Goal: Task Accomplishment & Management: Understand process/instructions

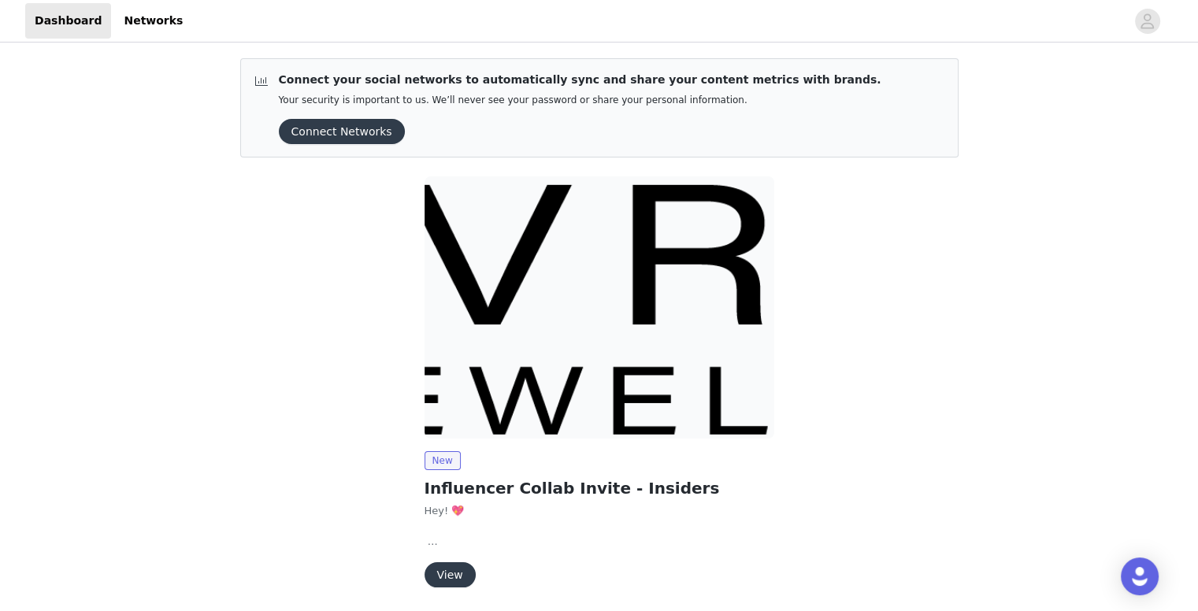
scroll to position [54, 0]
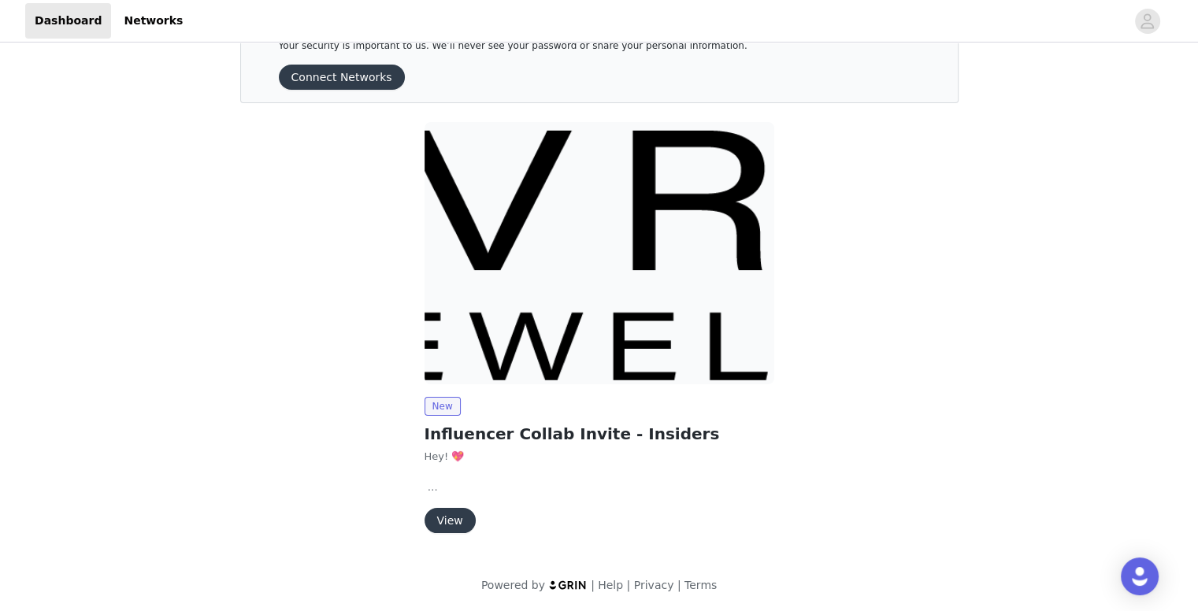
click at [454, 515] on button "View" at bounding box center [450, 520] width 51 height 25
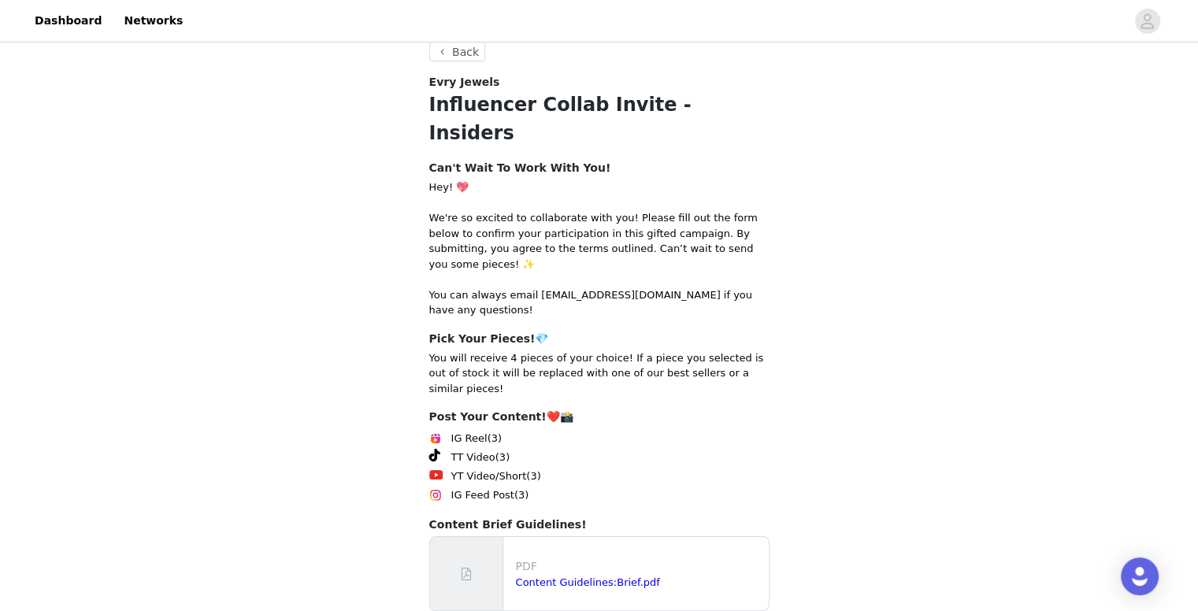
scroll to position [195, 0]
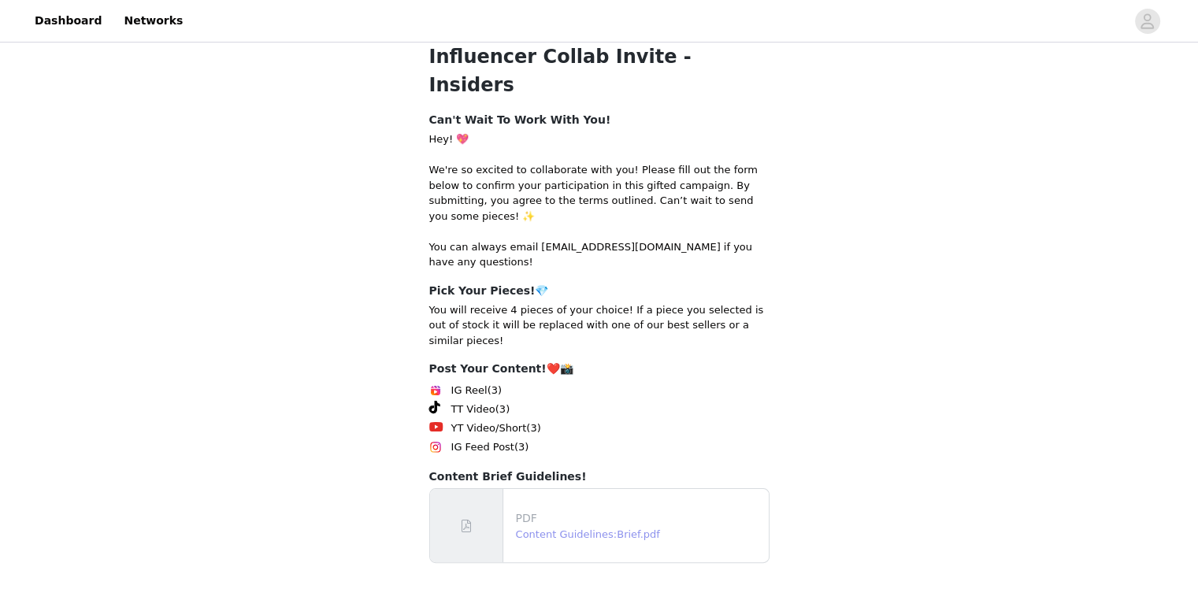
click at [580, 529] on link "Content Guidelines:Brief.pdf" at bounding box center [588, 535] width 144 height 12
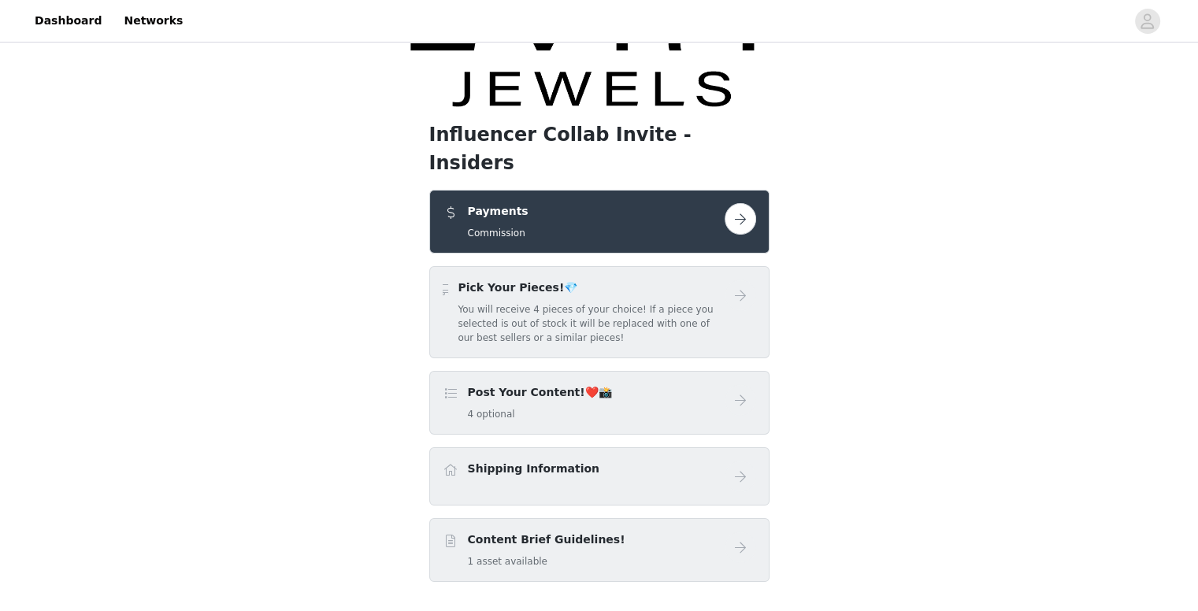
scroll to position [95, 0]
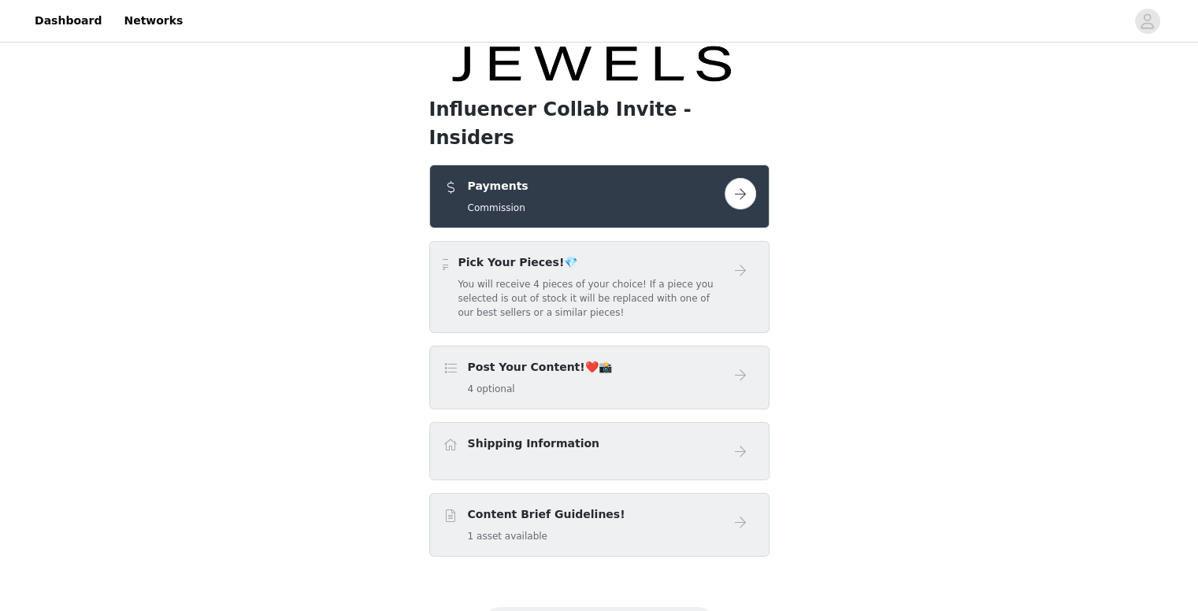
click at [741, 178] on button "button" at bounding box center [741, 194] width 32 height 32
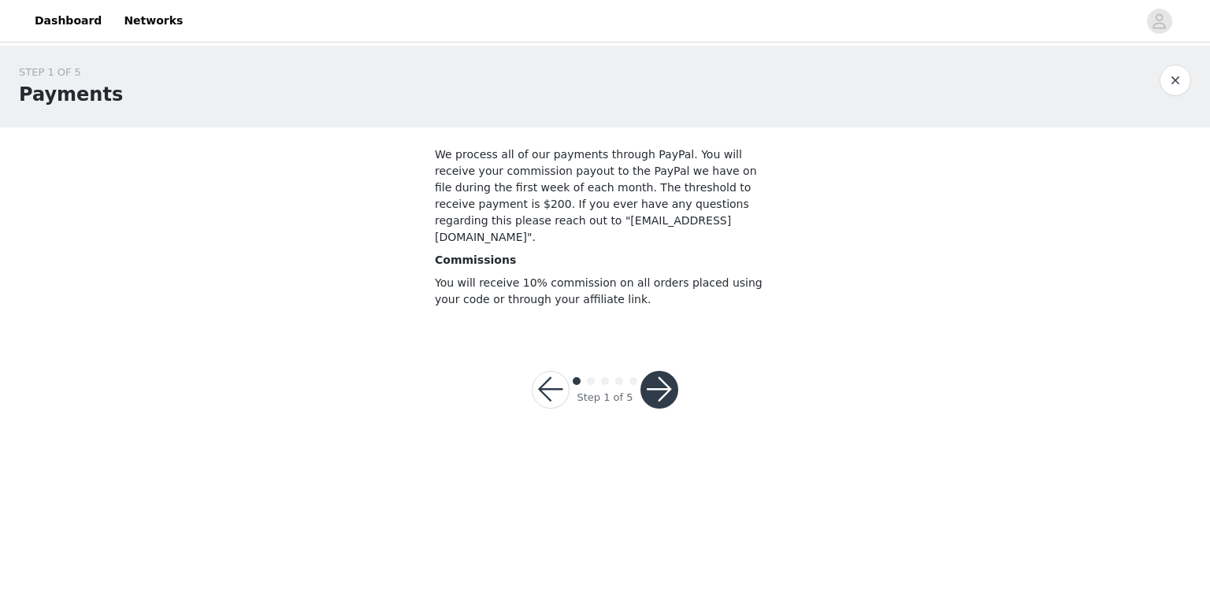
click at [658, 371] on button "button" at bounding box center [659, 390] width 38 height 38
click at [62, 17] on link "Dashboard" at bounding box center [68, 20] width 86 height 35
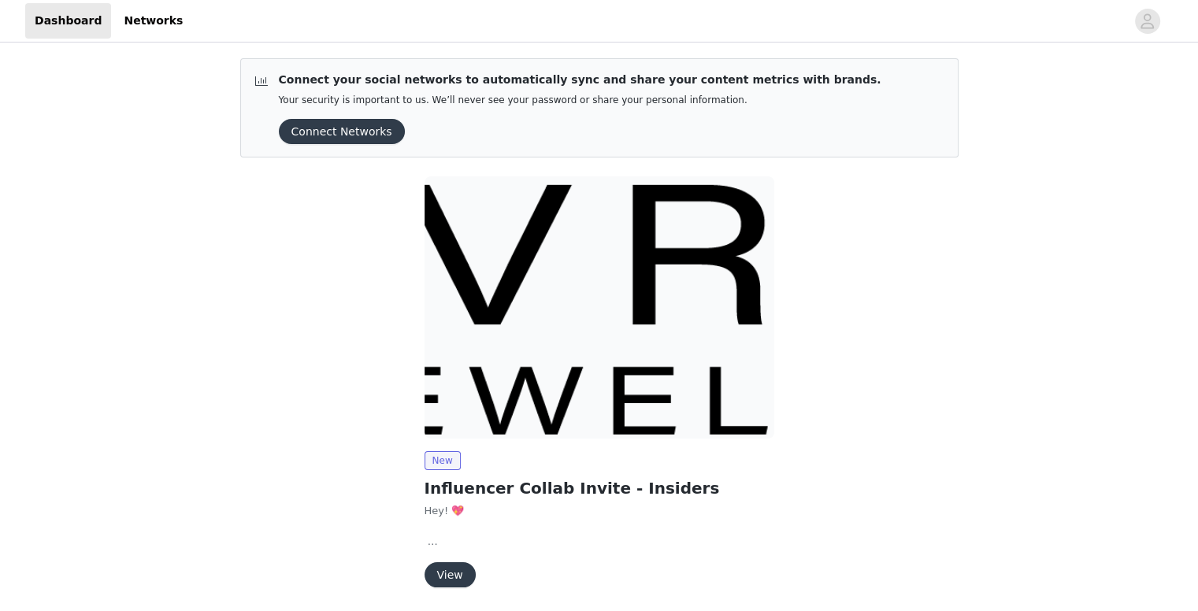
click at [443, 565] on button "View" at bounding box center [450, 574] width 51 height 25
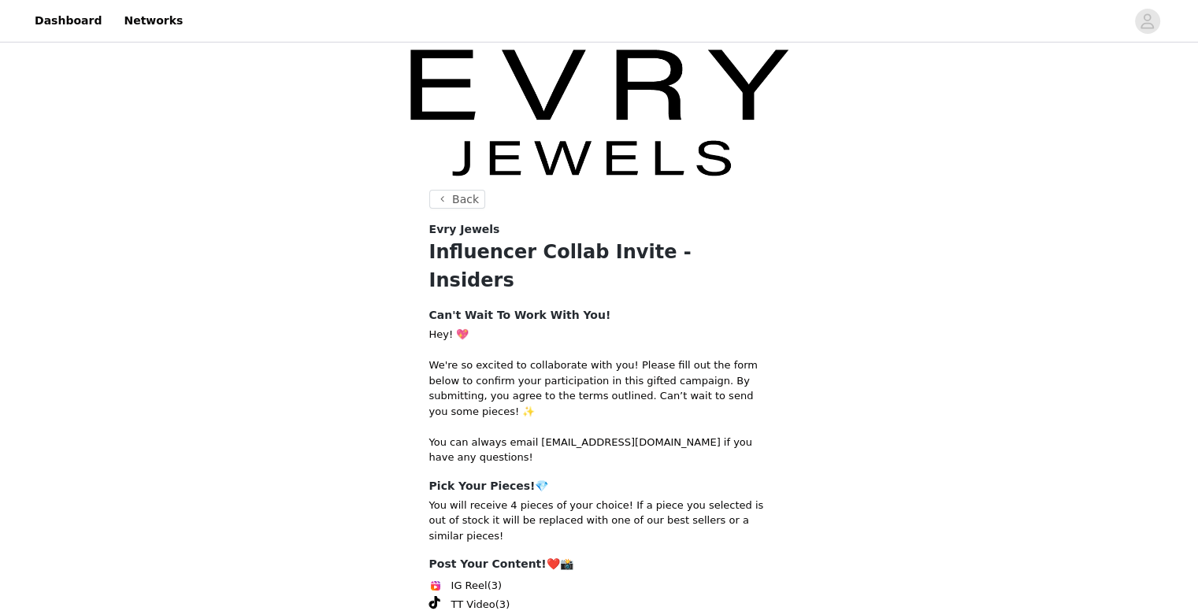
scroll to position [195, 0]
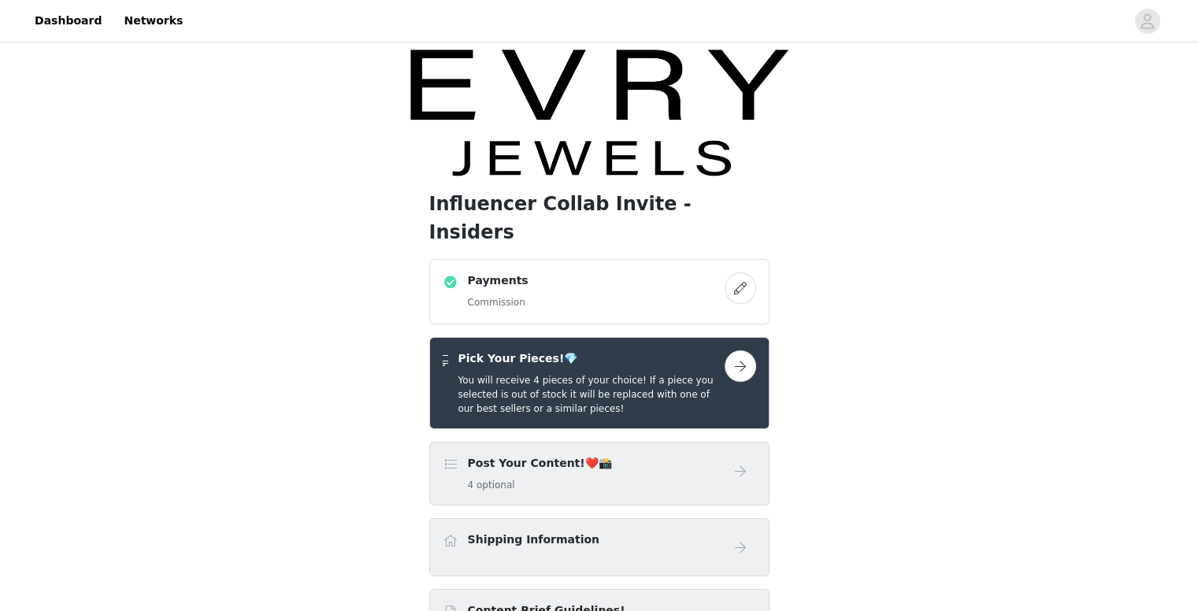
click at [585, 478] on h5 "4 optional" at bounding box center [540, 485] width 144 height 14
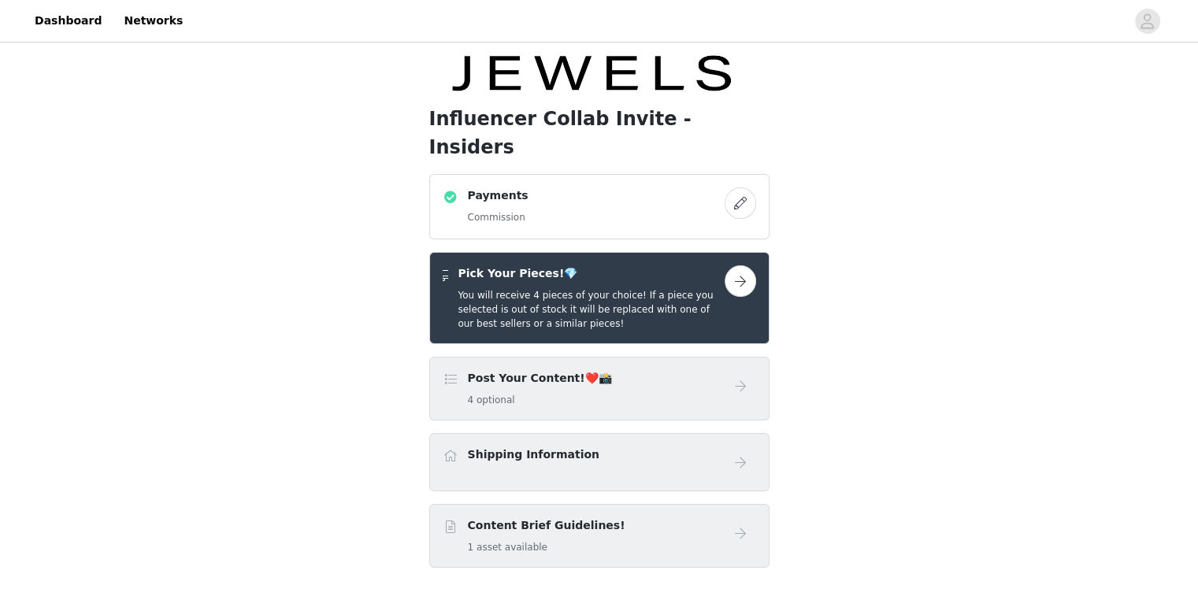
scroll to position [85, 0]
click at [737, 265] on button "button" at bounding box center [741, 281] width 32 height 32
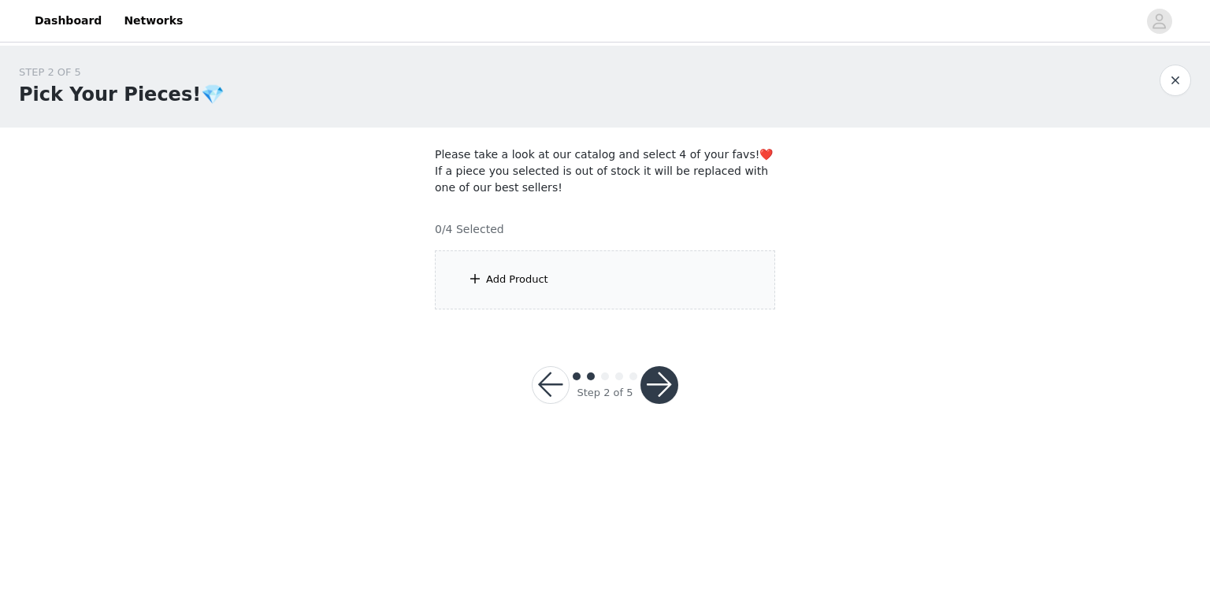
click at [536, 285] on div "Add Product" at bounding box center [517, 280] width 62 height 16
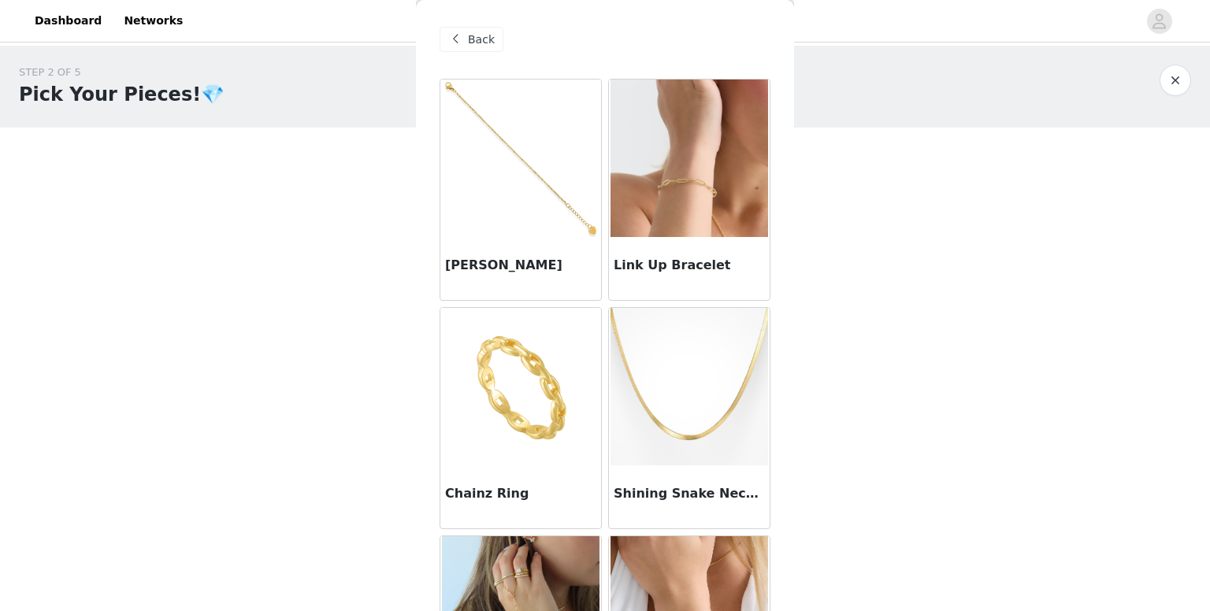
click at [467, 29] on div "Back" at bounding box center [472, 39] width 64 height 25
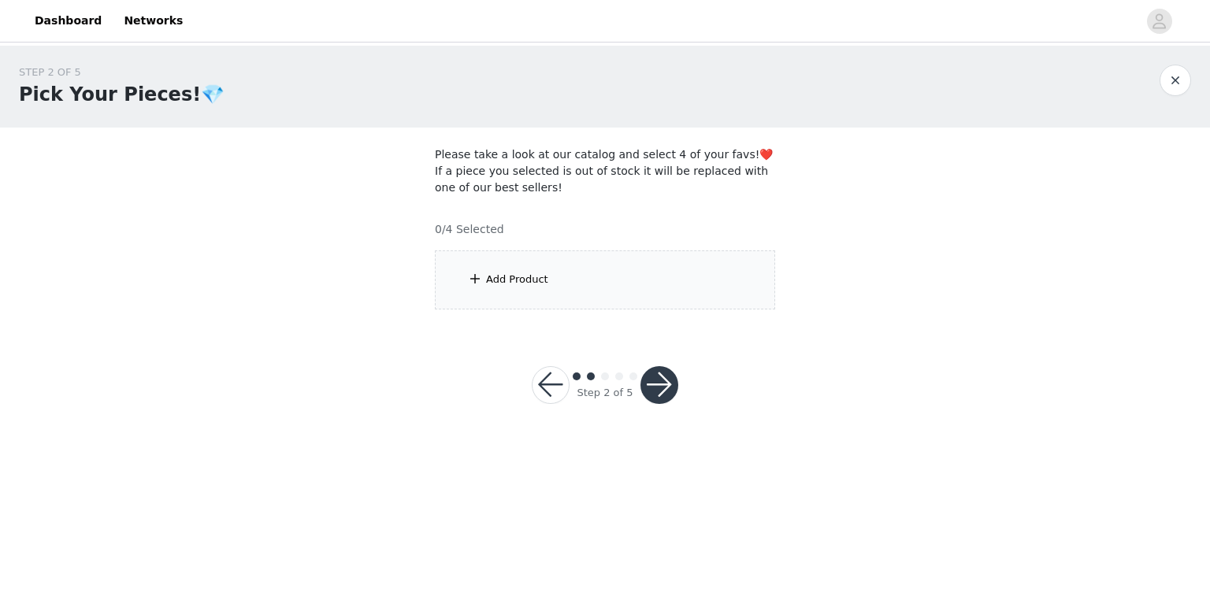
click at [652, 389] on button "button" at bounding box center [659, 385] width 38 height 38
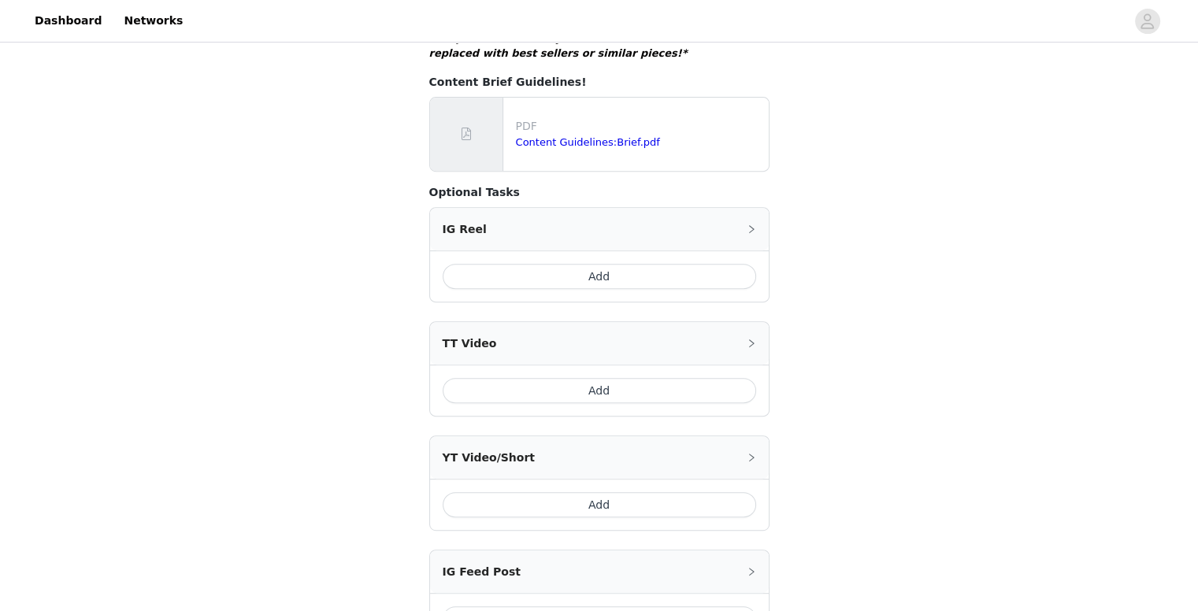
scroll to position [779, 0]
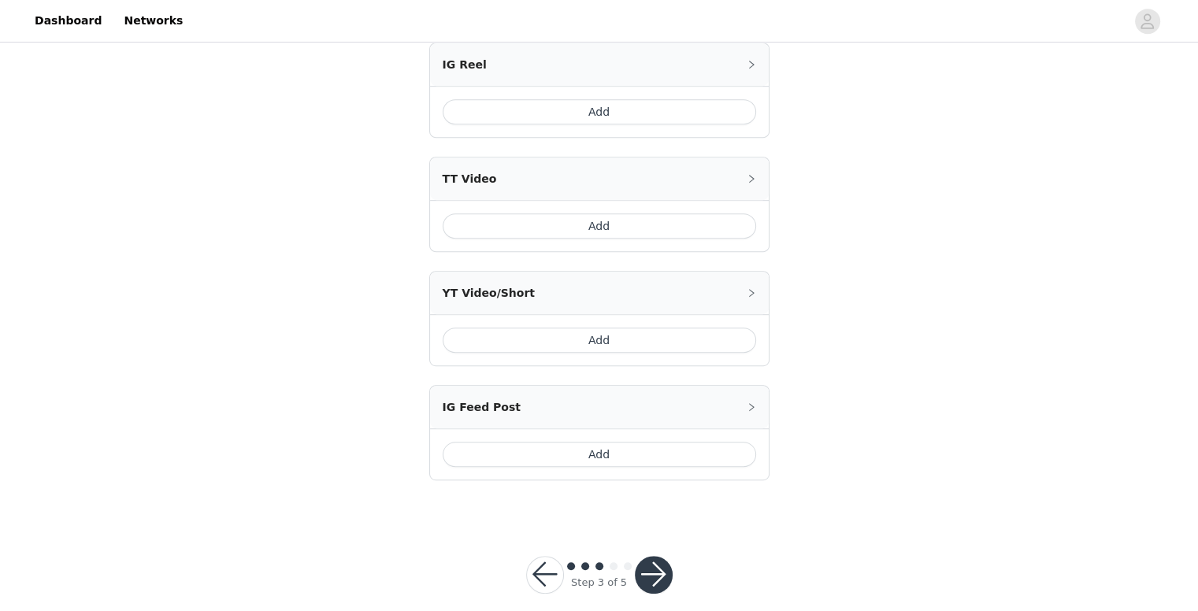
click at [540, 558] on button "button" at bounding box center [545, 575] width 38 height 38
